Goal: Information Seeking & Learning: Learn about a topic

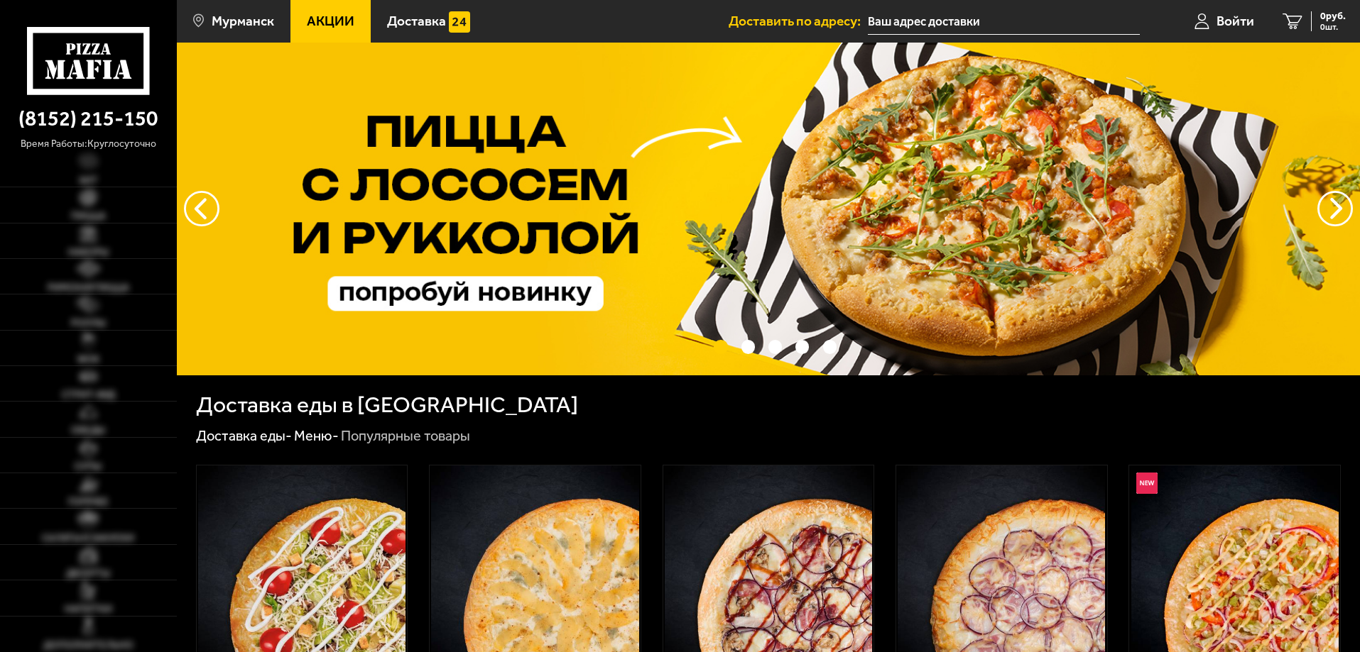
click at [318, 18] on span "Акции" at bounding box center [331, 20] width 48 height 13
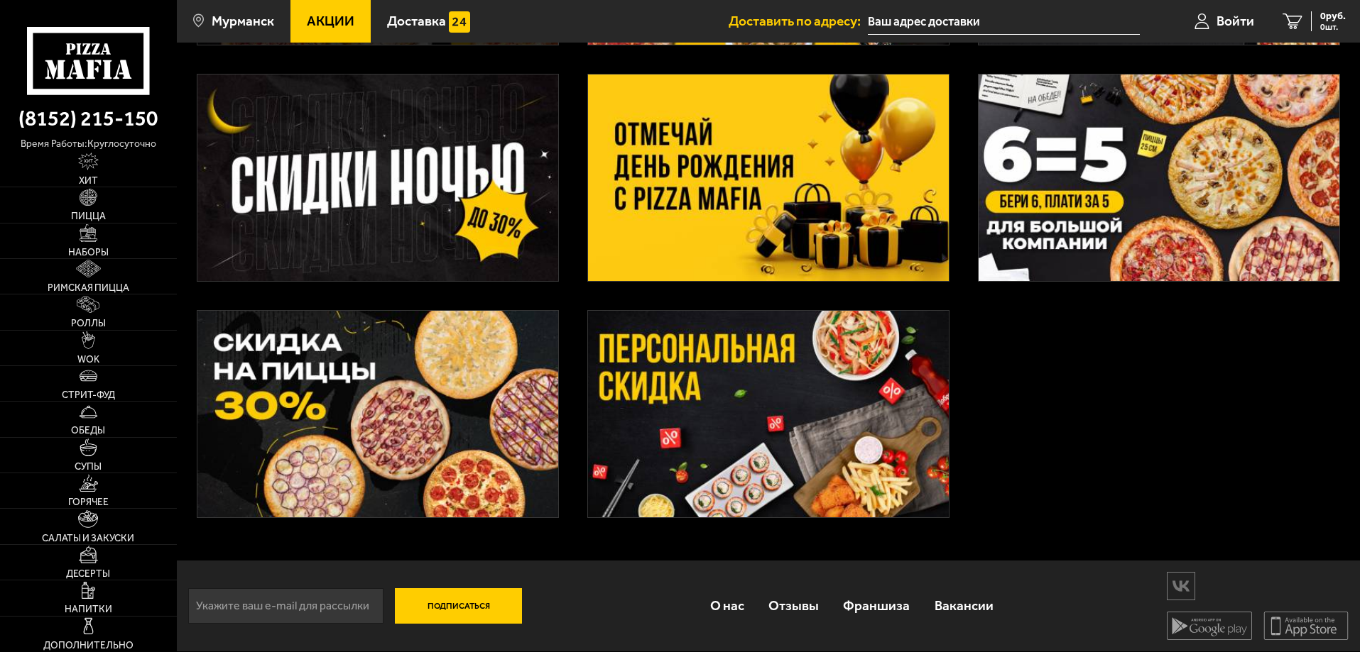
scroll to position [298, 0]
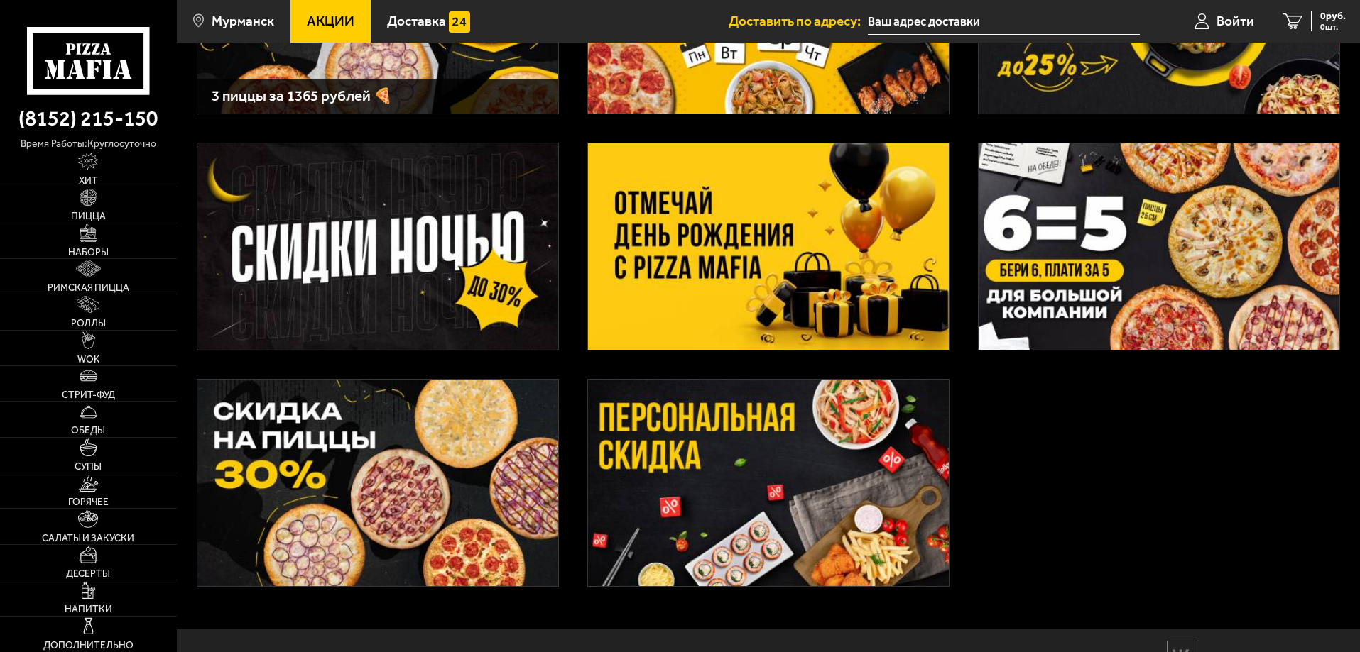
click at [684, 300] on img at bounding box center [768, 246] width 361 height 207
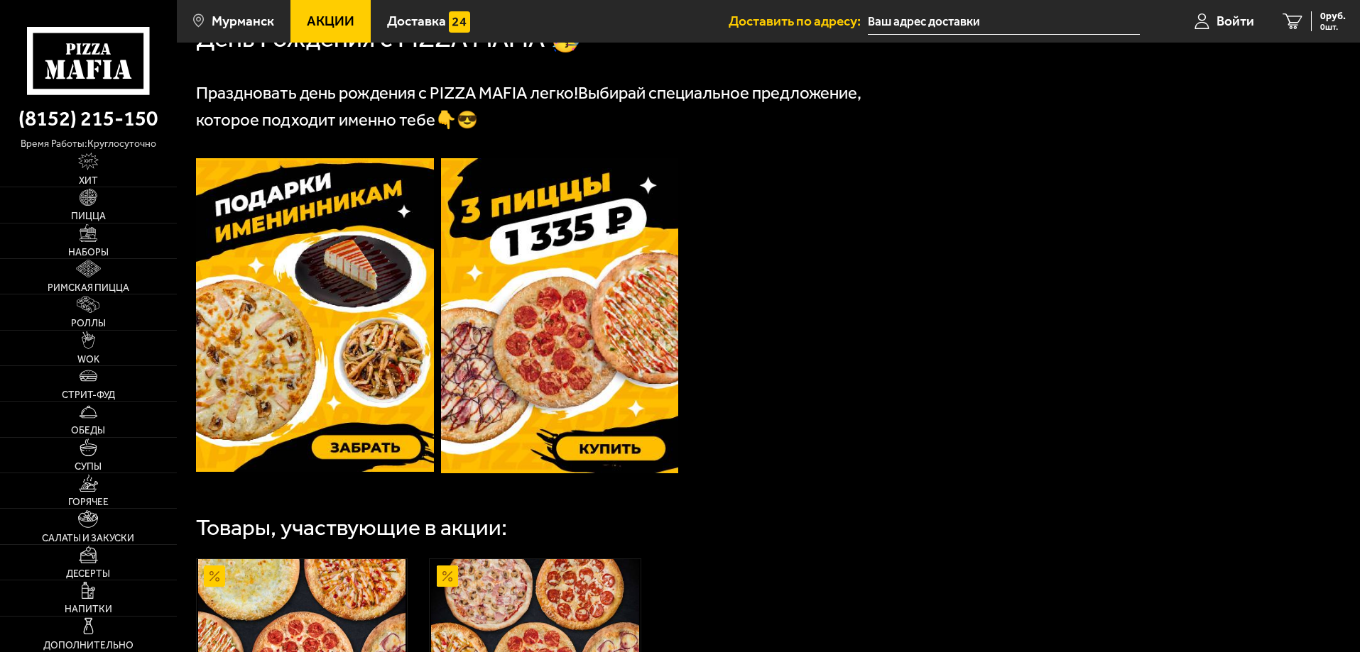
scroll to position [355, 0]
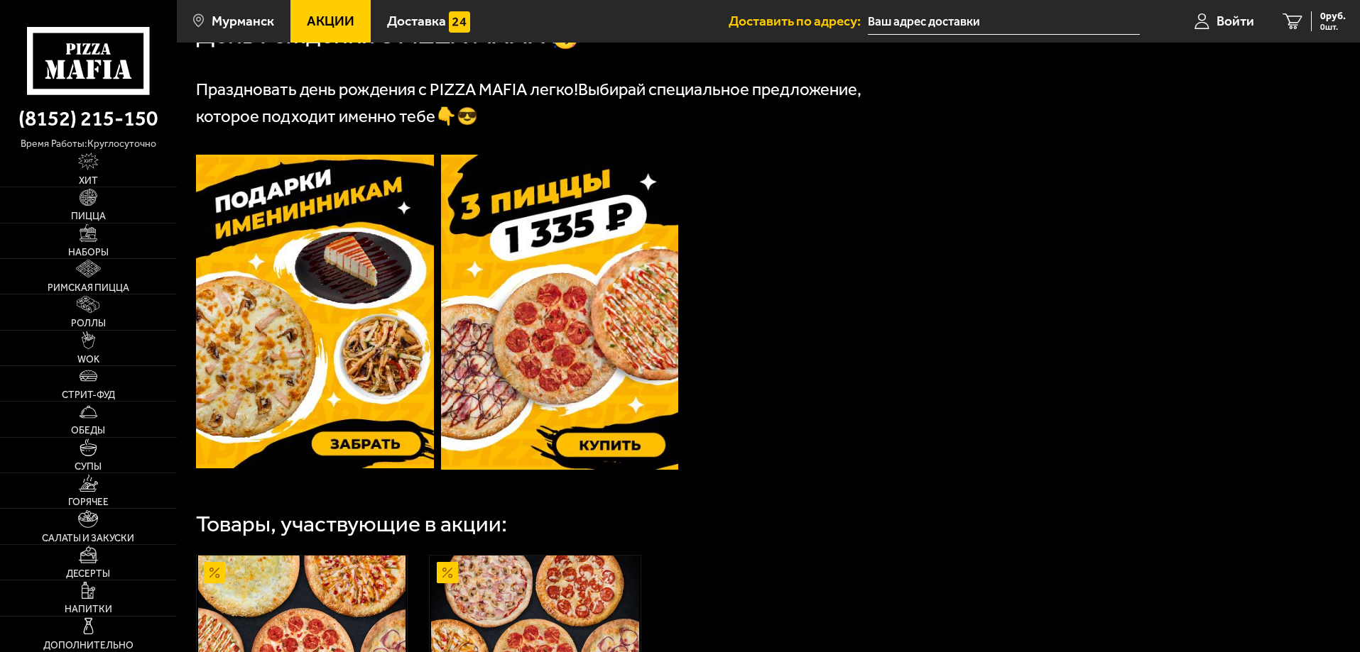
click at [341, 381] on img at bounding box center [315, 312] width 238 height 315
